Goal: Find specific page/section: Find specific page/section

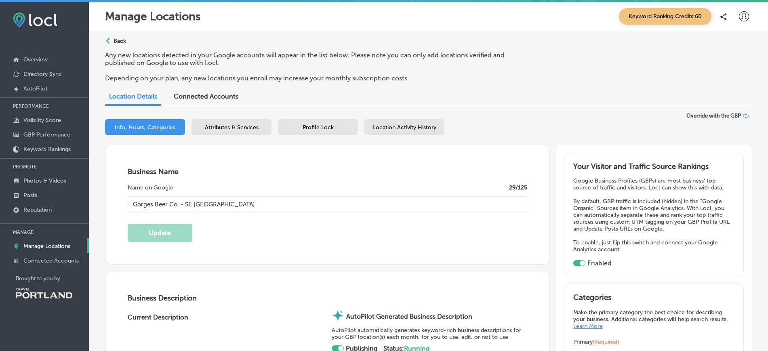
select select "US"
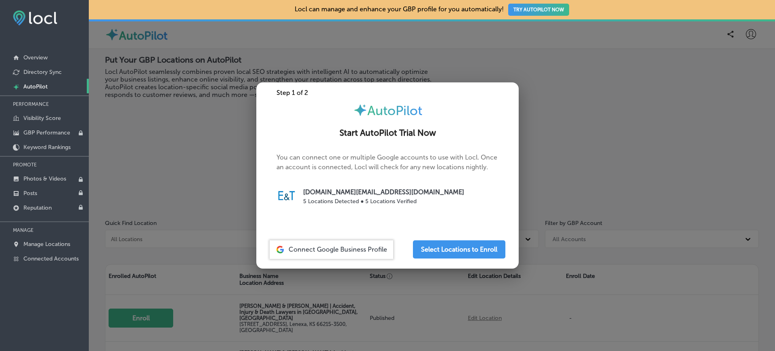
click at [141, 107] on div at bounding box center [387, 175] width 775 height 351
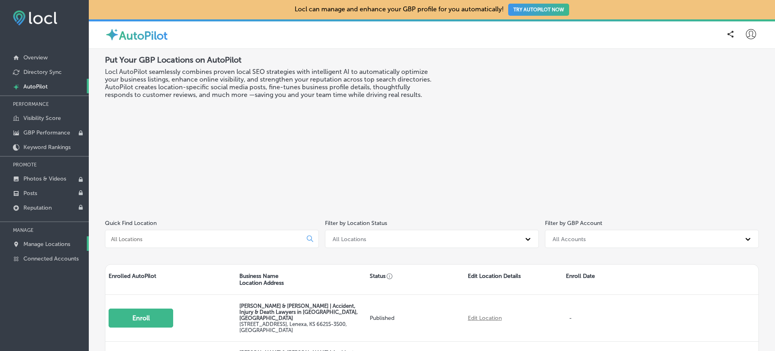
click at [59, 246] on p "Manage Locations" at bounding box center [46, 244] width 47 height 7
